Goal: Task Accomplishment & Management: Use online tool/utility

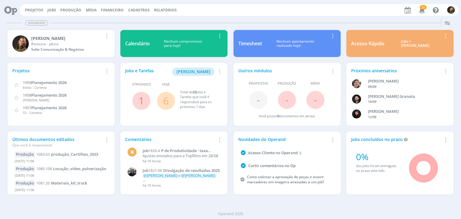
click at [170, 100] on span "6" at bounding box center [166, 101] width 18 height 18
click at [168, 102] on link "6" at bounding box center [165, 100] width 5 height 13
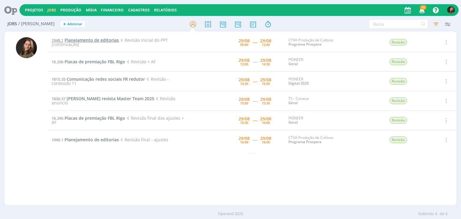
click at [82, 38] on span "Planejamento de editorias" at bounding box center [91, 40] width 54 height 6
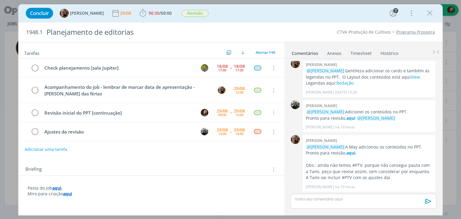
scroll to position [25, 0]
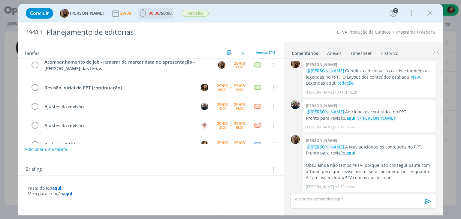
click at [173, 8] on span "90:30 / 50:00 Iniciar Apontar Data * [DATE] Horas * 00:00 Tarefa Selecione a ta…" at bounding box center [156, 13] width 36 height 11
click at [173, 16] on span "90:30 / 50:00" at bounding box center [155, 13] width 34 height 9
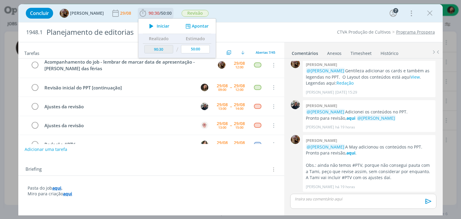
click at [166, 26] on span "Iniciar" at bounding box center [163, 26] width 13 height 4
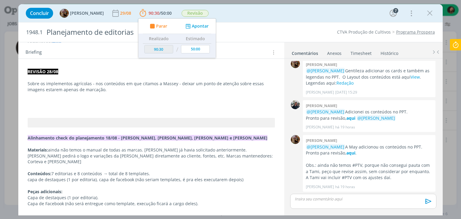
scroll to position [150, 0]
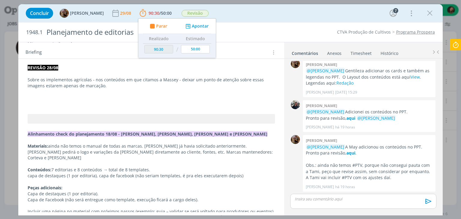
click at [40, 99] on p "dialog" at bounding box center [151, 97] width 247 height 6
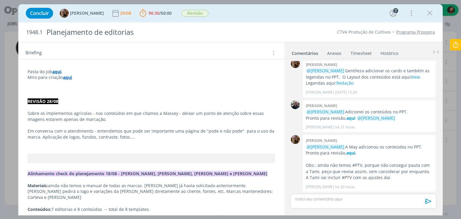
scroll to position [120, 0]
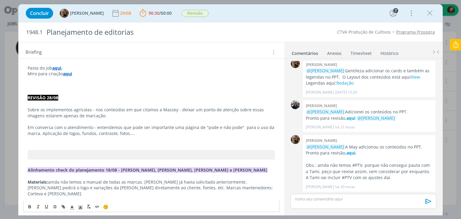
click at [34, 142] on p "dialog" at bounding box center [151, 139] width 247 height 6
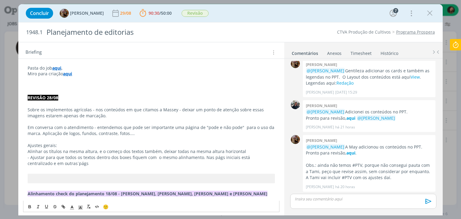
click at [49, 164] on p "- Ajustar para que todos os textos dentro dos boxes fiquem com o mesmo alinhame…" at bounding box center [151, 160] width 247 height 12
click at [66, 164] on p "- Ajustar para que todos os textos dentro dos boxes fiquem com o mesmo alinhame…" at bounding box center [151, 160] width 247 height 12
click at [45, 145] on p "Ajustes gerais:" at bounding box center [151, 145] width 247 height 6
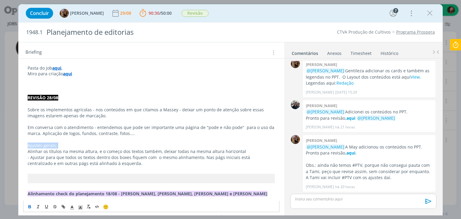
click at [29, 208] on icon "dialog" at bounding box center [30, 207] width 2 height 1
click at [71, 208] on line "dialog" at bounding box center [71, 208] width 1 height 0
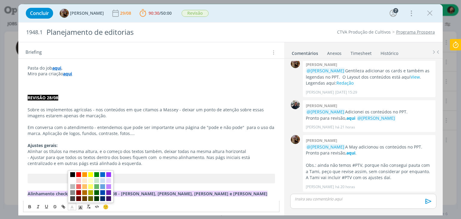
click at [72, 176] on span "dialog" at bounding box center [72, 174] width 5 height 5
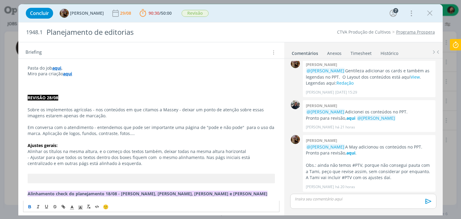
click at [77, 155] on p "- Ajustar para que todos os textos dentro dos boxes fiquem com o mesmo alinhame…" at bounding box center [151, 160] width 247 height 12
click at [248, 151] on p "- Alinhar os títulos na mesma altura, e o começo dos textos também, deixar toda…" at bounding box center [151, 151] width 247 height 6
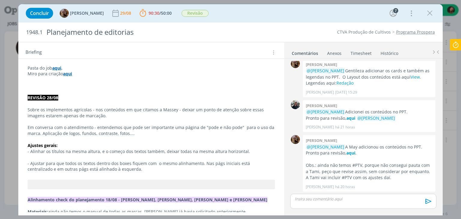
scroll to position [50, 0]
click at [111, 166] on p "- Ajustar para que todos os textos dentro dos boxes fiquem com o mesmo alinhame…" at bounding box center [151, 166] width 247 height 12
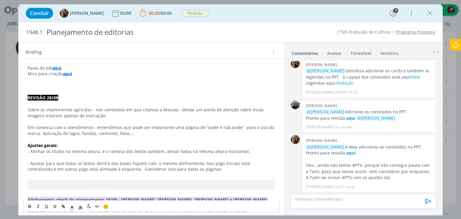
drag, startPoint x: 189, startPoint y: 168, endPoint x: 113, endPoint y: 169, distance: 76.2
click at [113, 169] on p "- Ajustar para que todos os textos dentro dos boxes fiquem com o mesmo alinhame…" at bounding box center [151, 166] width 247 height 12
click at [127, 168] on p "- Ajustar para que todos os textos dentro dos boxes fiquem com o mesmo alinhame…" at bounding box center [151, 166] width 247 height 12
drag, startPoint x: 113, startPoint y: 168, endPoint x: 187, endPoint y: 170, distance: 74.7
click at [187, 170] on p "- Ajustar para que todos os textos dentro dos boxes fiquem com o mesmo alinhame…" at bounding box center [151, 166] width 247 height 12
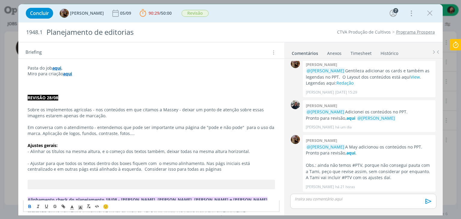
click at [29, 206] on icon "dialog" at bounding box center [29, 206] width 5 height 5
click at [123, 174] on p "dialog" at bounding box center [151, 175] width 247 height 6
click at [111, 168] on p "- Ajustar para que todos os textos dentro dos boxes fiquem com o mesmo alinhame…" at bounding box center [151, 166] width 247 height 12
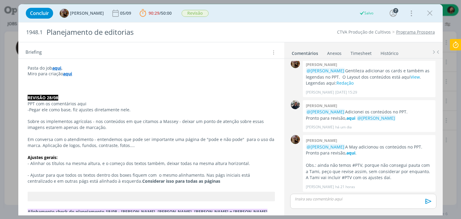
click at [329, 201] on p "dialog" at bounding box center [363, 198] width 136 height 5
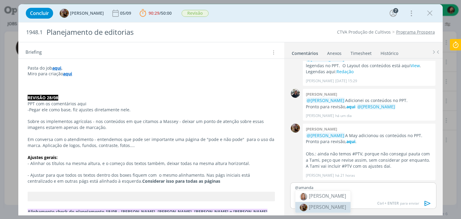
click at [335, 210] on li "[PERSON_NAME]" at bounding box center [322, 207] width 55 height 11
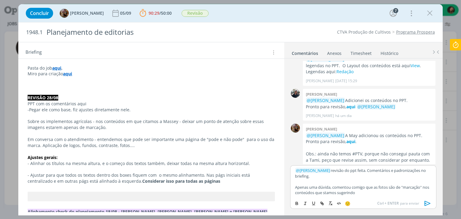
click at [390, 185] on p "Apenas uma dúvida, comentou comigo que as fotos são de "marcação" nos conteúdos…" at bounding box center [363, 189] width 136 height 11
click at [367, 191] on p "Apenas uma dúvida, comentou comigo que as fotos e texto são de "marcação" nos c…" at bounding box center [363, 189] width 136 height 11
click at [374, 191] on p "Apenas uma dúvida, comentou comigo que as fotos e texto são de "marcação" nos c…" at bounding box center [363, 189] width 136 height 11
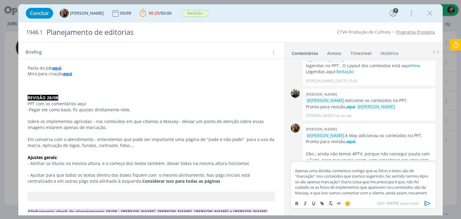
scroll to position [16, 0]
click at [423, 202] on icon "dialog" at bounding box center [427, 203] width 9 height 9
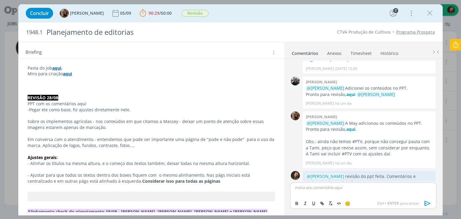
scroll to position [434, 0]
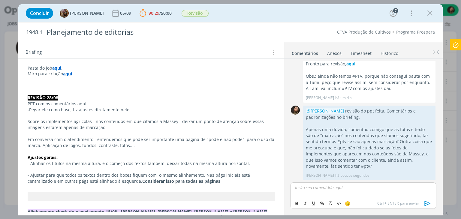
click at [85, 107] on p "-Pegar ele como base, fiz ajustes diretamente nele." at bounding box center [151, 110] width 247 height 6
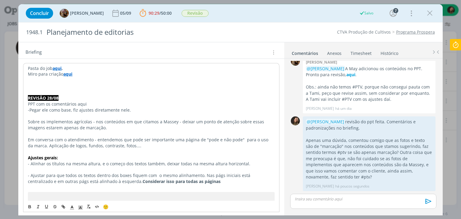
scroll to position [422, 0]
click at [85, 107] on p "-Pegar ele como base, fiz ajustes diretamente nele." at bounding box center [151, 110] width 246 height 6
click at [28, 207] on icon "dialog" at bounding box center [29, 206] width 5 height 5
click at [143, 114] on p "dialog" at bounding box center [151, 116] width 246 height 6
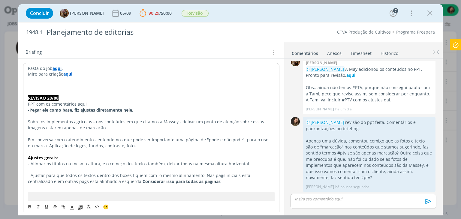
click at [143, 113] on p "dialog" at bounding box center [151, 116] width 246 height 6
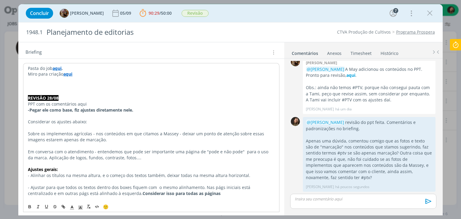
click at [84, 121] on p "Considerar os ajustes abaixo:" at bounding box center [151, 122] width 246 height 6
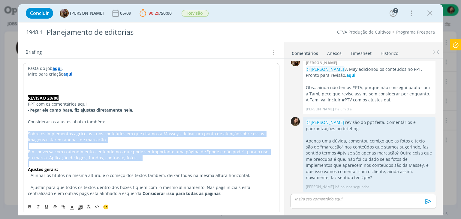
drag, startPoint x: 147, startPoint y: 162, endPoint x: 26, endPoint y: 134, distance: 124.5
click at [28, 136] on p "Sobre os implementos agrícolas - nos conteúdos em que citamos a Massey - deixar…" at bounding box center [151, 137] width 246 height 12
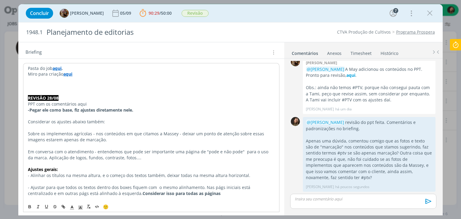
drag, startPoint x: 133, startPoint y: 157, endPoint x: 22, endPoint y: 133, distance: 113.3
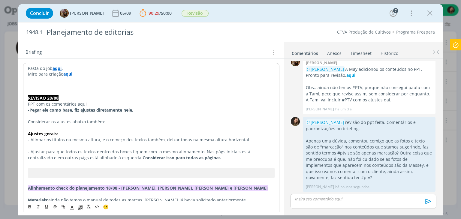
click at [212, 157] on p "- Ajustar para que todos os textos dentro dos boxes fiquem com o mesmo alinhame…" at bounding box center [151, 155] width 246 height 12
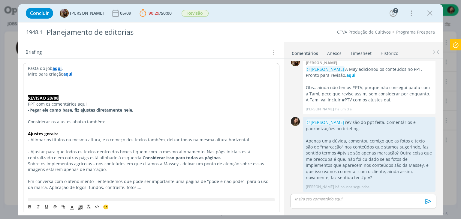
click at [207, 157] on p "- Ajustar para que todos os textos dentro dos boxes fiquem com o mesmo alinhame…" at bounding box center [151, 155] width 246 height 12
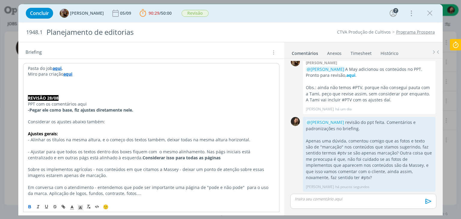
click at [55, 66] on strong "aqui" at bounding box center [56, 68] width 9 height 6
click at [61, 77] on link "[URL][DOMAIN_NAME]" at bounding box center [66, 80] width 45 height 8
drag, startPoint x: 76, startPoint y: 106, endPoint x: 97, endPoint y: 104, distance: 21.3
click at [97, 104] on p "PPT com os comentários aqui" at bounding box center [151, 104] width 246 height 6
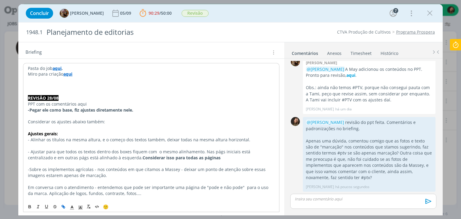
click at [63, 206] on icon "dialog" at bounding box center [64, 207] width 2 height 2
paste input "[URL][DOMAIN_NAME]"
type input "[URL][DOMAIN_NAME]"
click at [113, 115] on link "dialog" at bounding box center [110, 115] width 17 height 6
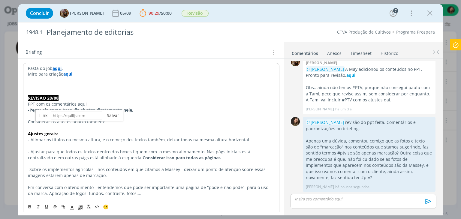
scroll to position [0, 0]
click at [137, 109] on p "-Pegar ele como base, fiz ajustes diretamente nele." at bounding box center [151, 110] width 246 height 6
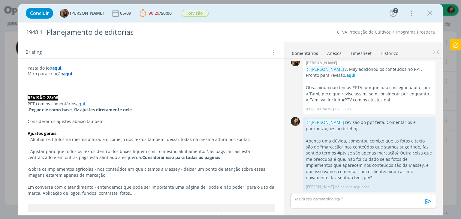
click at [454, 48] on icon at bounding box center [455, 45] width 11 height 12
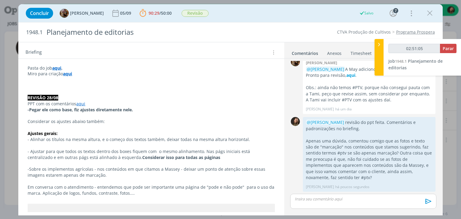
click at [455, 46] on div "02:51:05 Parar" at bounding box center [422, 48] width 68 height 9
type input "02:51:06"
click at [454, 47] on button "Parar" at bounding box center [448, 48] width 16 height 9
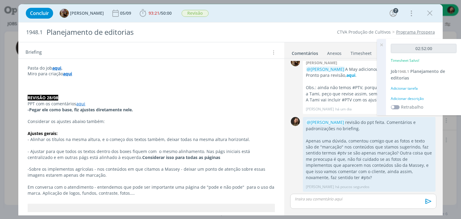
click at [422, 99] on div "Adicionar descrição" at bounding box center [424, 98] width 66 height 5
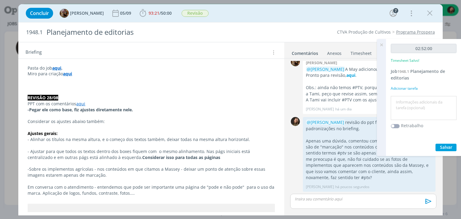
click at [421, 99] on textarea at bounding box center [423, 107] width 63 height 21
type textarea "revisão"
click at [440, 146] on span "Salvar" at bounding box center [446, 147] width 12 height 6
